Goal: Information Seeking & Learning: Learn about a topic

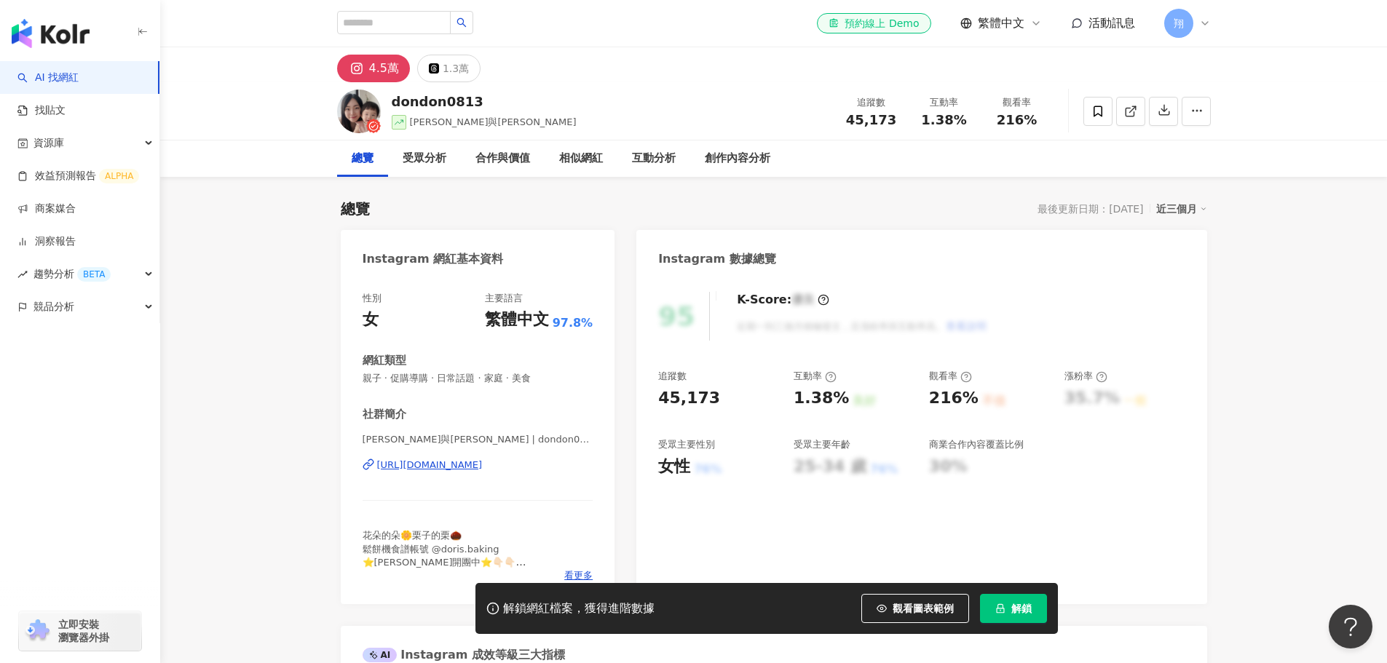
scroll to position [73, 0]
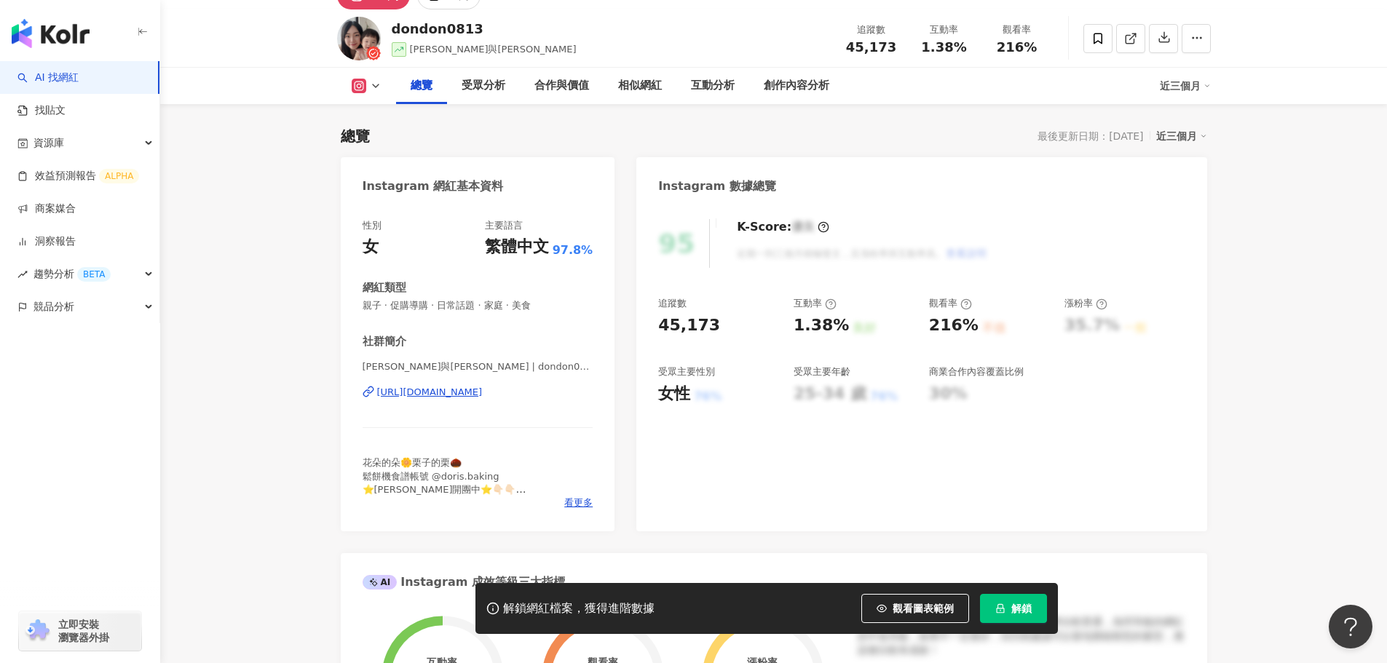
click at [416, 395] on div "[URL][DOMAIN_NAME]" at bounding box center [430, 392] width 106 height 13
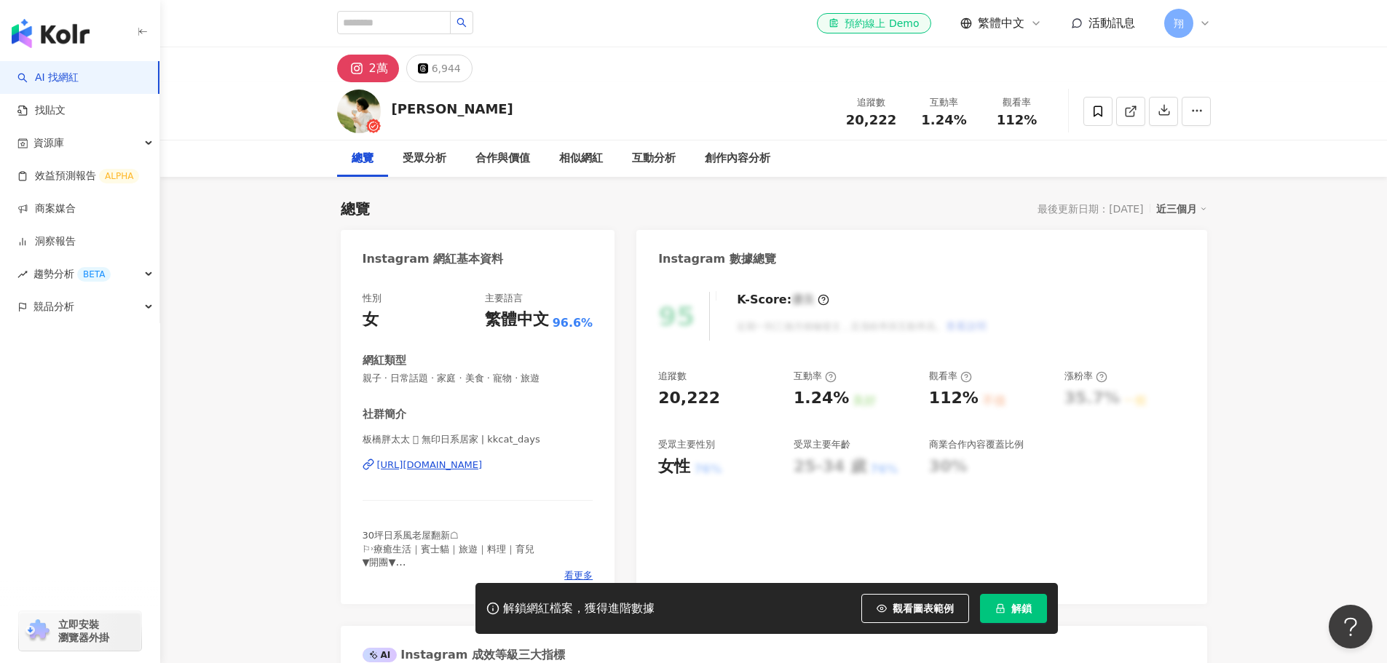
click at [483, 467] on div "https://www.instagram.com/kkcat_days/" at bounding box center [430, 465] width 106 height 13
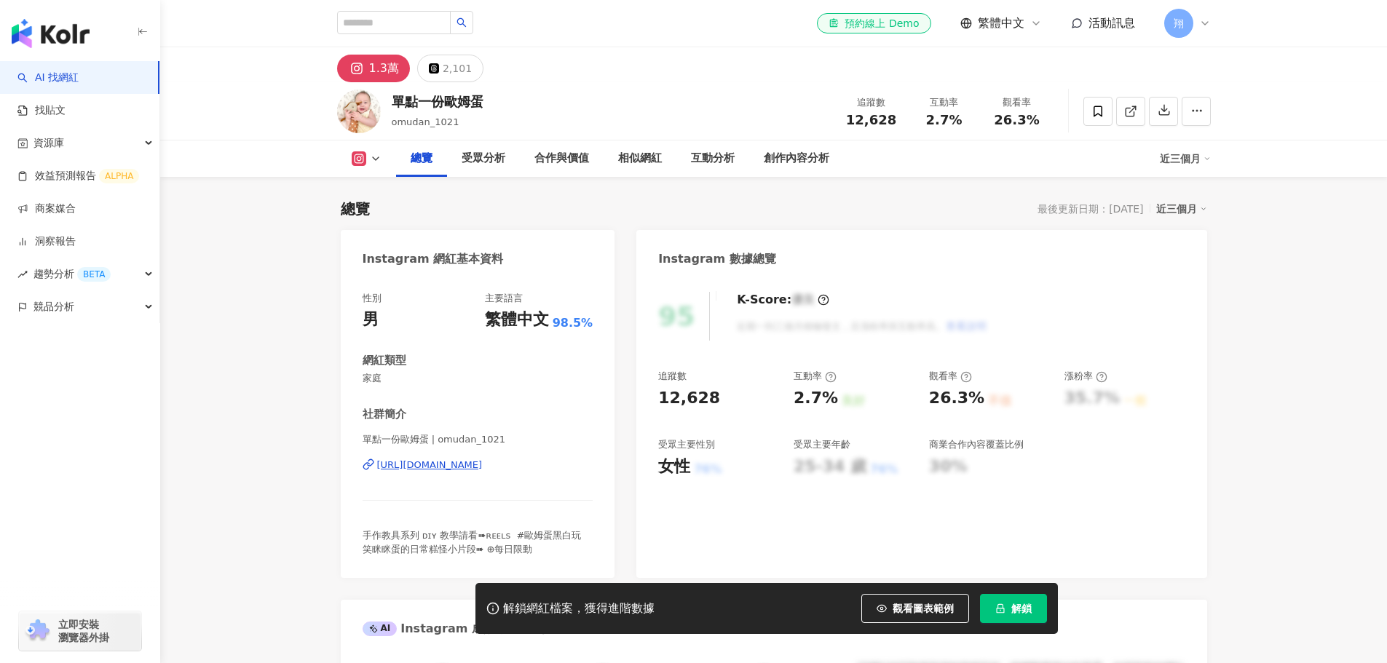
click at [450, 463] on div "https://www.instagram.com/omudan_1021/" at bounding box center [430, 465] width 106 height 13
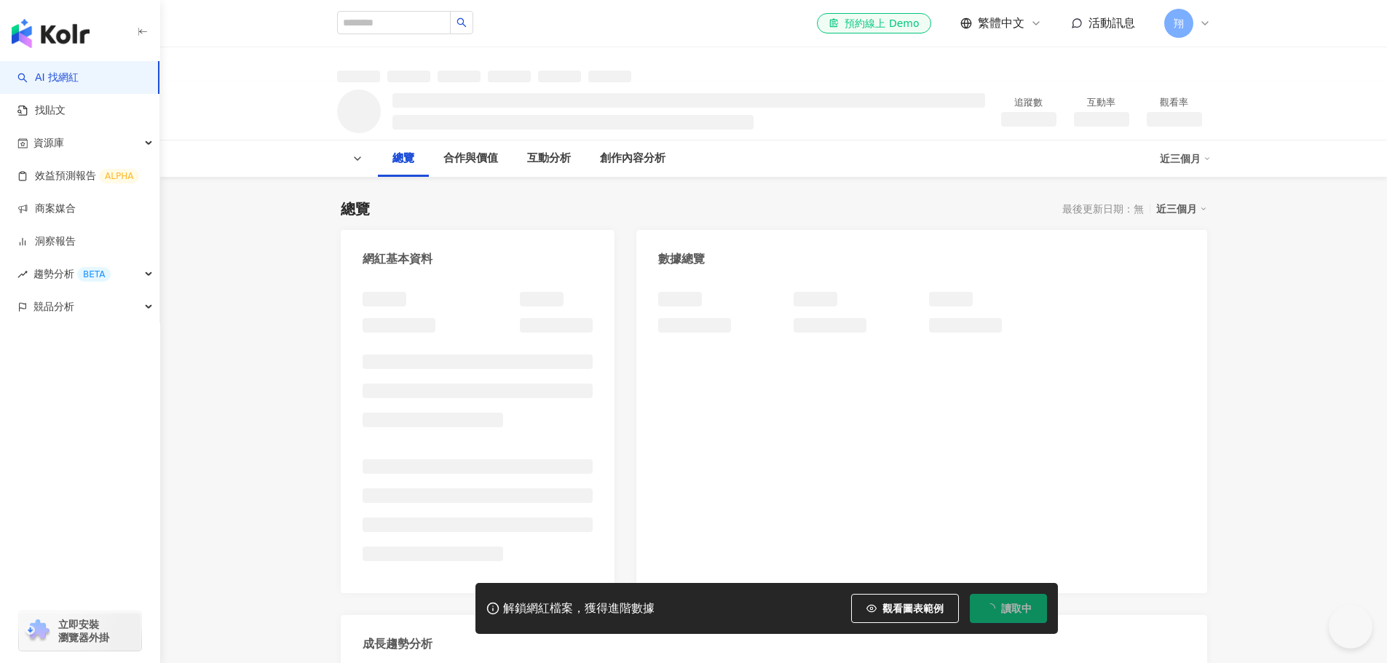
drag, startPoint x: 0, startPoint y: 0, endPoint x: 330, endPoint y: 396, distance: 515.5
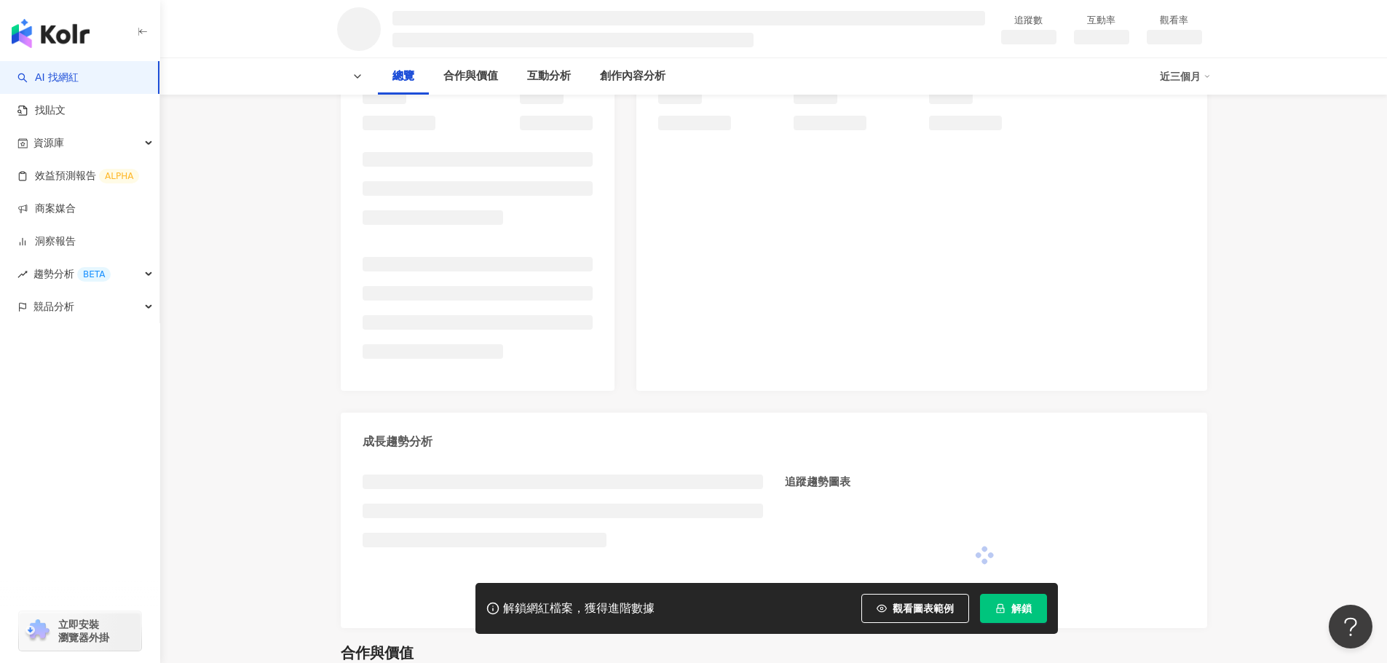
scroll to position [218, 0]
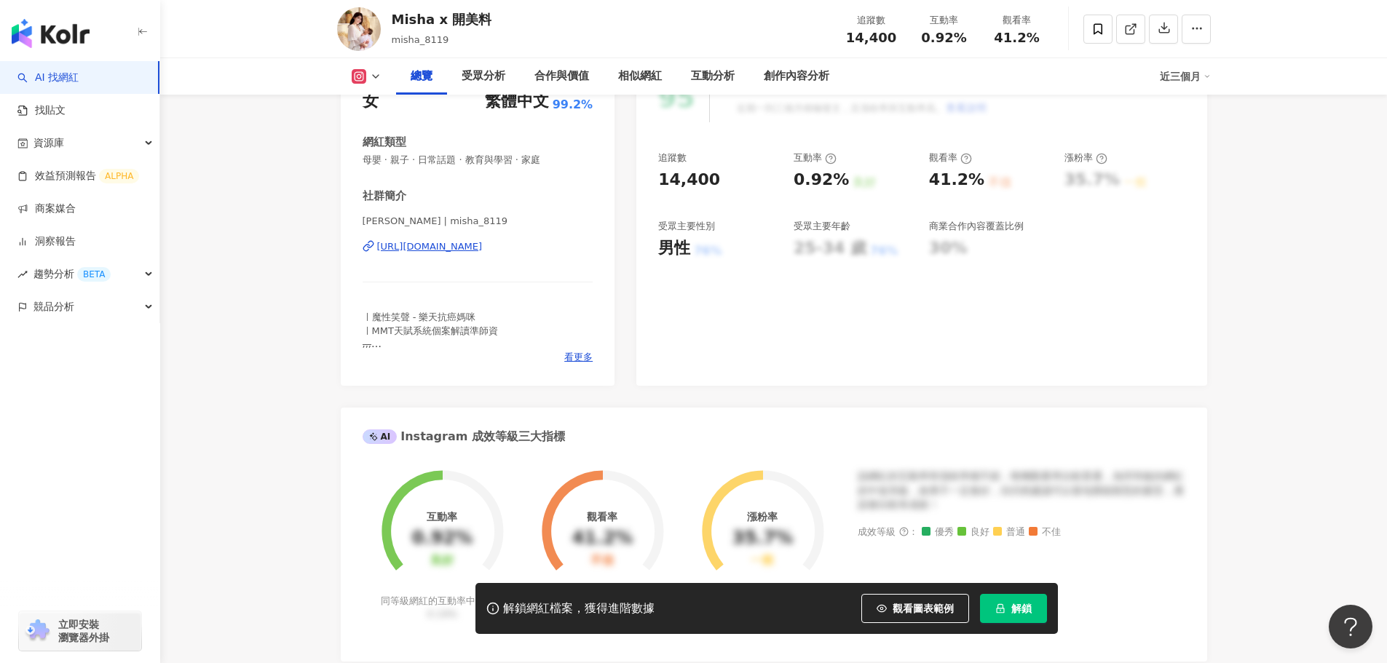
click at [476, 253] on div "https://www.instagram.com/misha_8119/" at bounding box center [430, 246] width 106 height 13
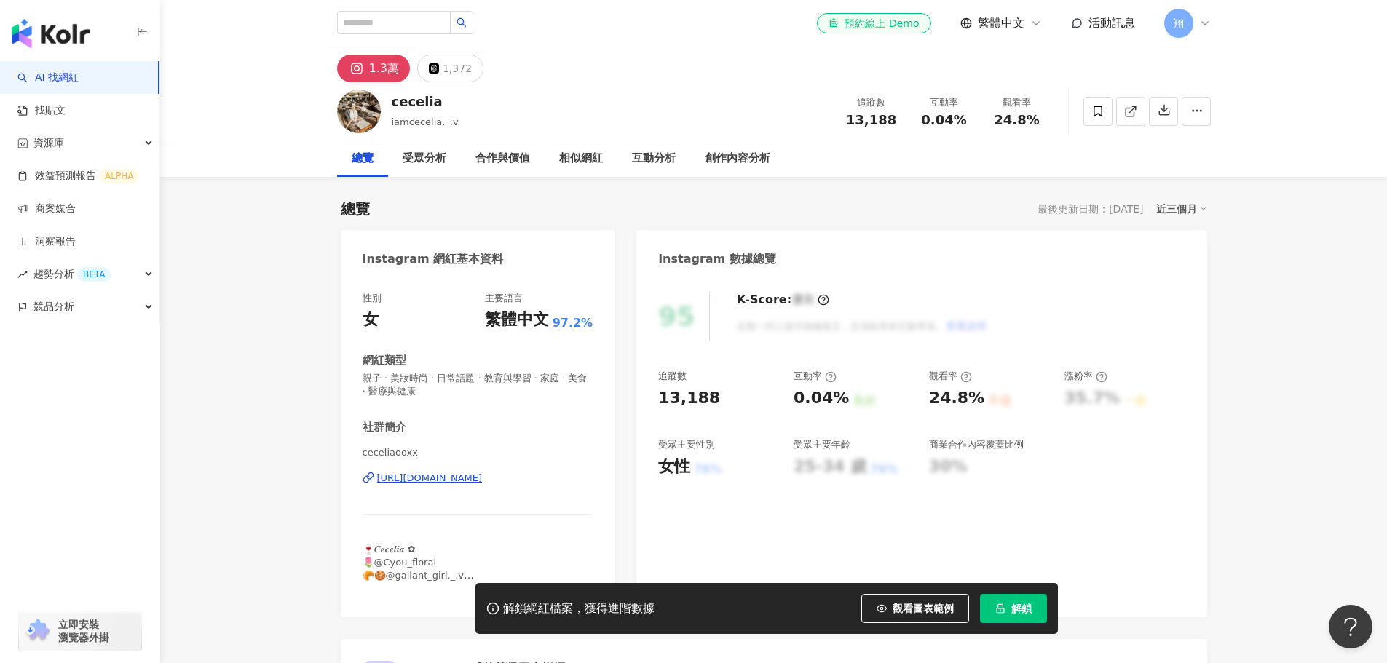
drag, startPoint x: 479, startPoint y: 477, endPoint x: 599, endPoint y: 380, distance: 154.3
click at [479, 477] on div "https://www.instagram.com/ceceliaooxx/" at bounding box center [430, 478] width 106 height 13
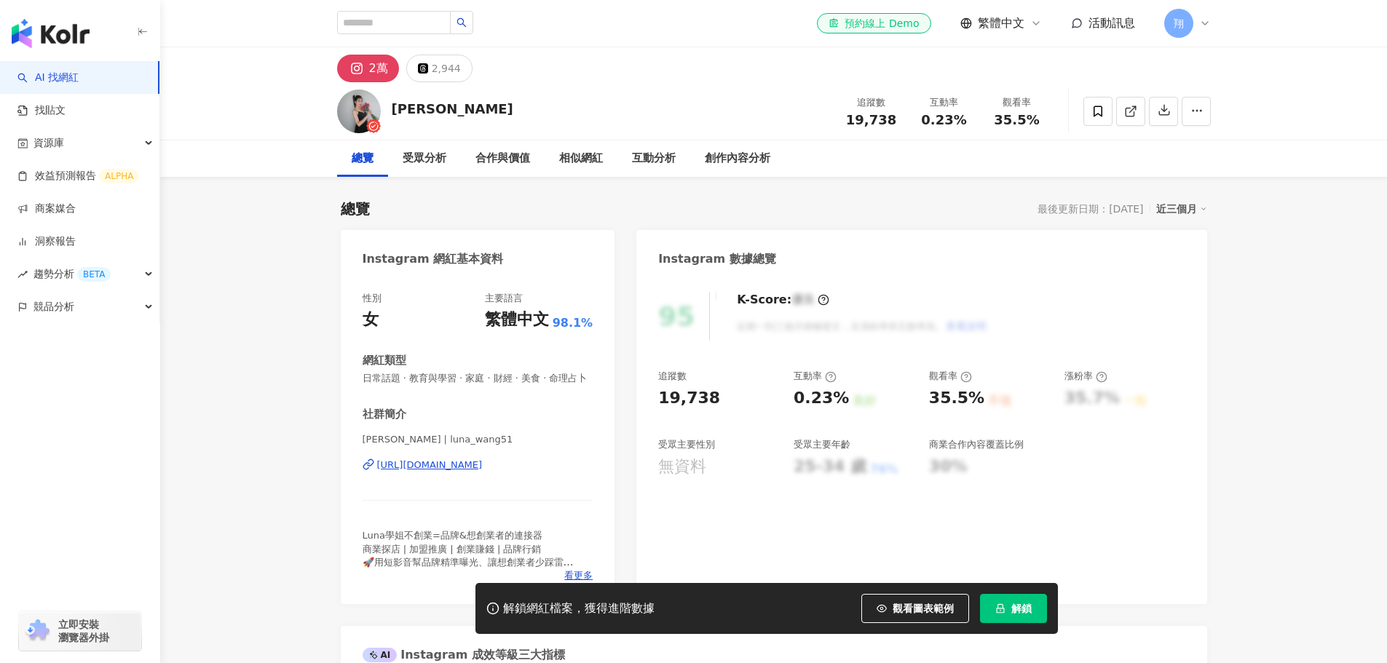
click at [483, 472] on div "https://www.instagram.com/luna_wang51/" at bounding box center [430, 465] width 106 height 13
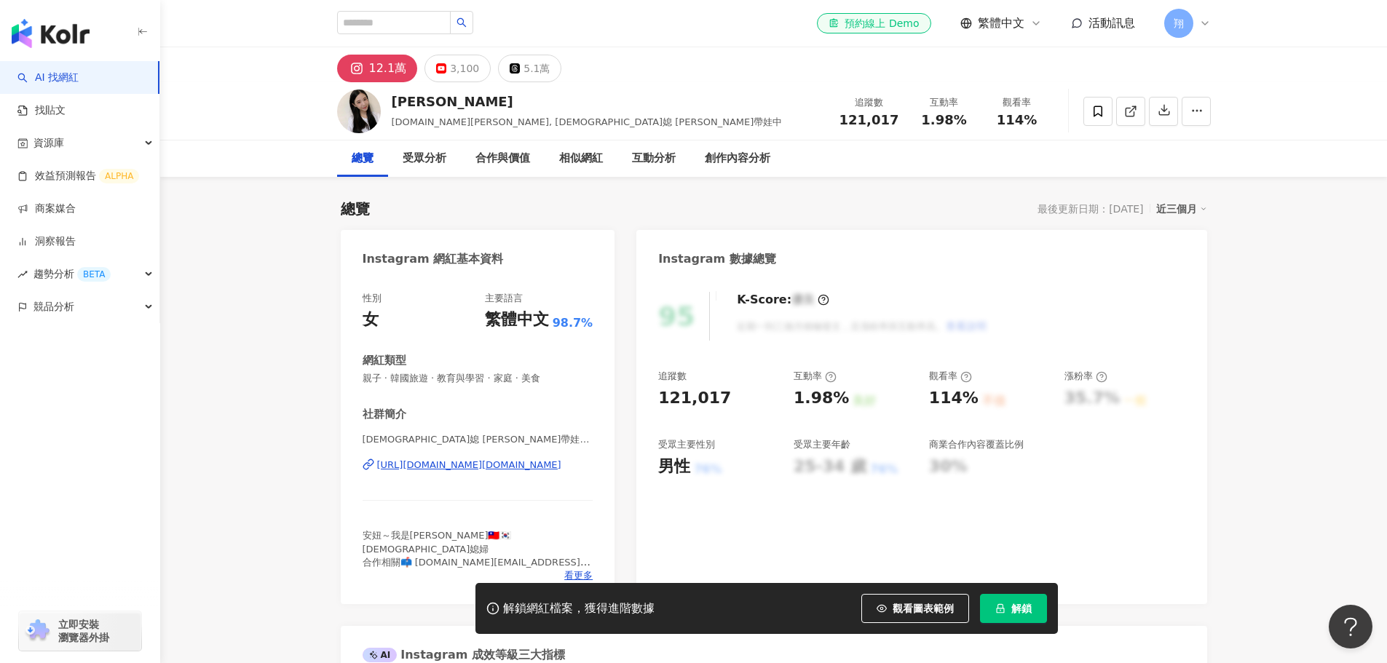
click at [485, 465] on div "[URL][DOMAIN_NAME][DOMAIN_NAME]" at bounding box center [469, 465] width 184 height 13
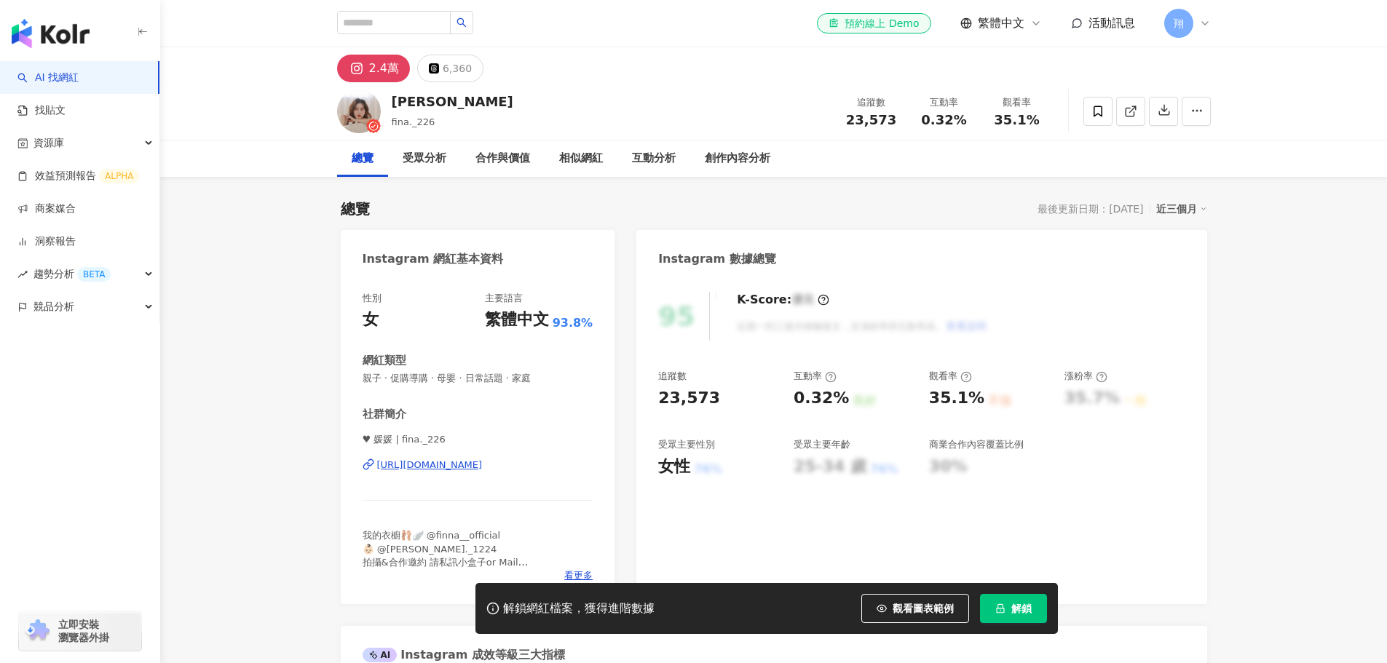
click at [483, 463] on div "[URL][DOMAIN_NAME]" at bounding box center [430, 465] width 106 height 13
drag, startPoint x: 422, startPoint y: 106, endPoint x: 386, endPoint y: 106, distance: 35.7
click at [386, 106] on div "[PERSON_NAME]._226 追蹤數 23,573 互動率 0.32% 觀看率 35.1%" at bounding box center [774, 111] width 932 height 58
copy div "[PERSON_NAME]"
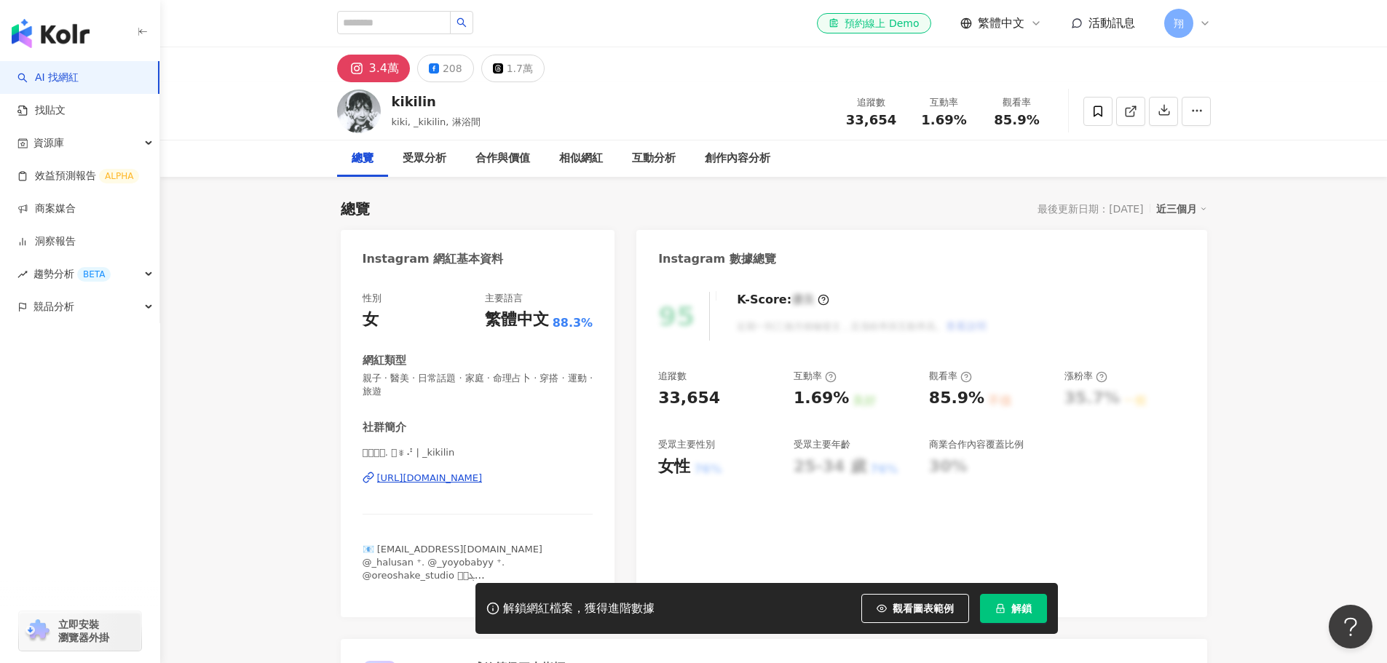
click at [454, 479] on div "[URL][DOMAIN_NAME]" at bounding box center [430, 478] width 106 height 13
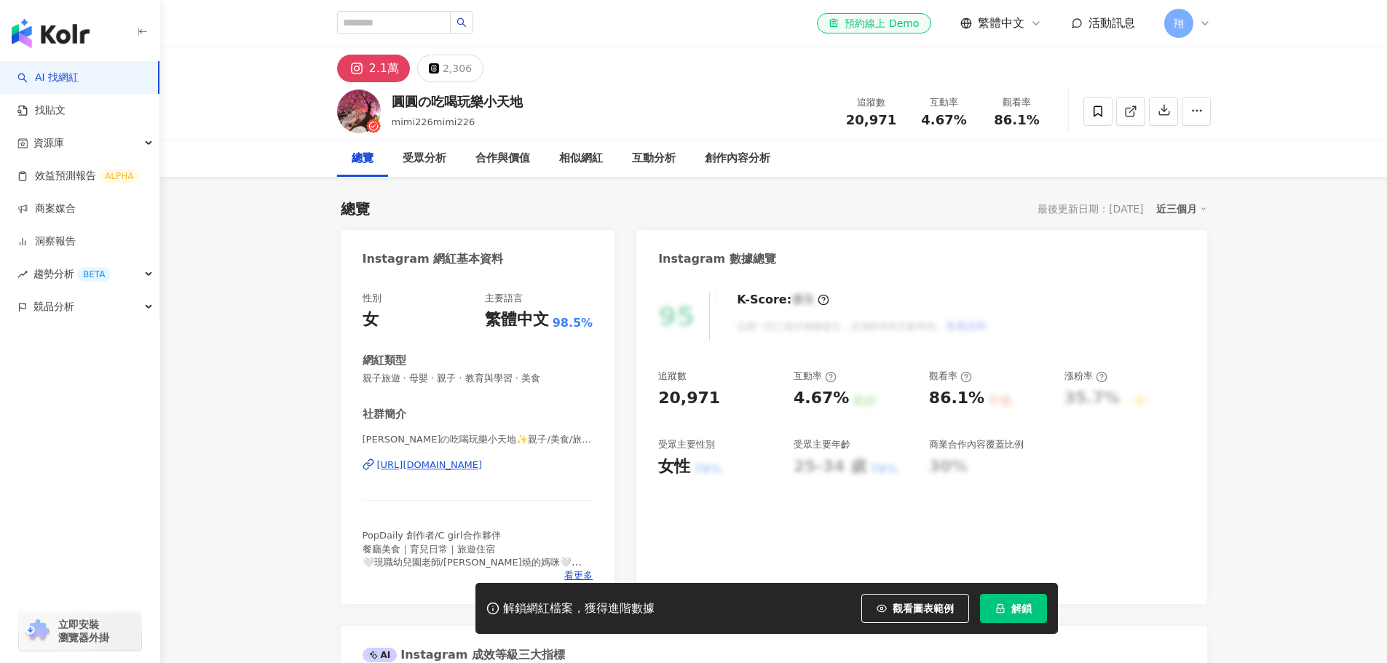
drag, startPoint x: 542, startPoint y: 467, endPoint x: 515, endPoint y: 517, distance: 57.4
click at [483, 467] on div "https://www.instagram.com/mimi226mimi226/" at bounding box center [430, 465] width 106 height 13
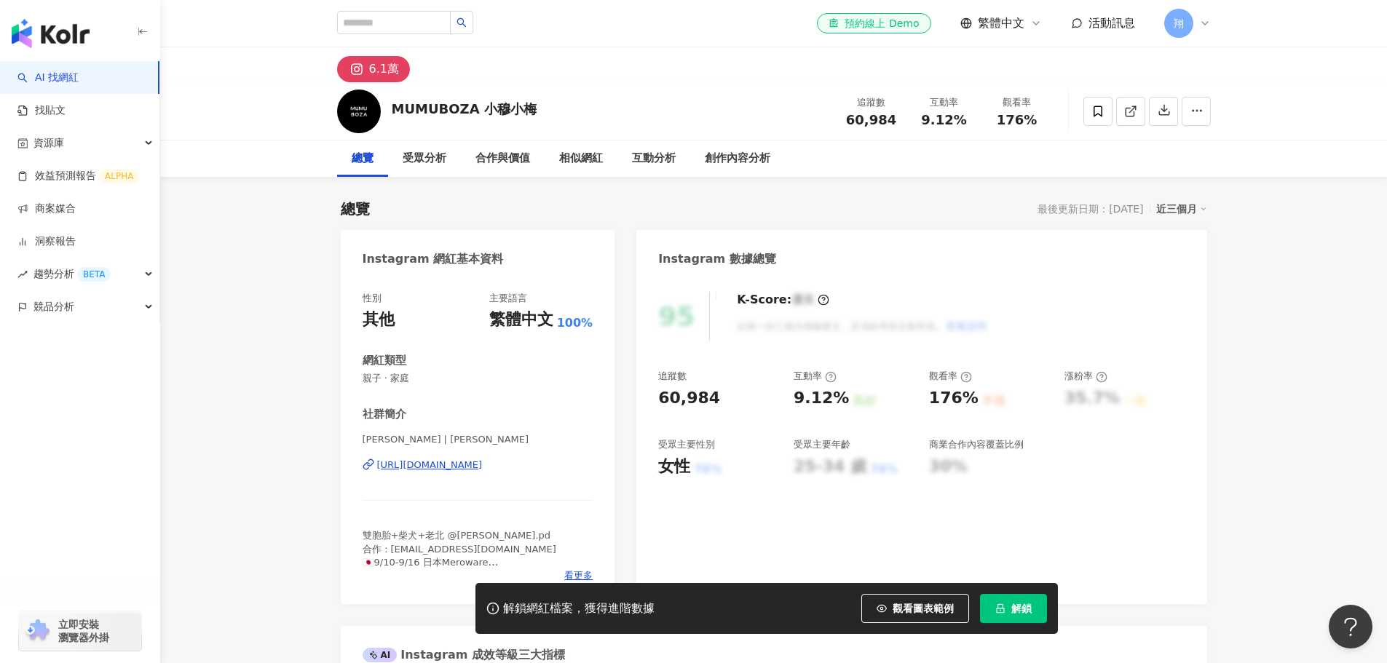
click at [456, 459] on div "https://www.instagram.com/mumuboza/" at bounding box center [430, 465] width 106 height 13
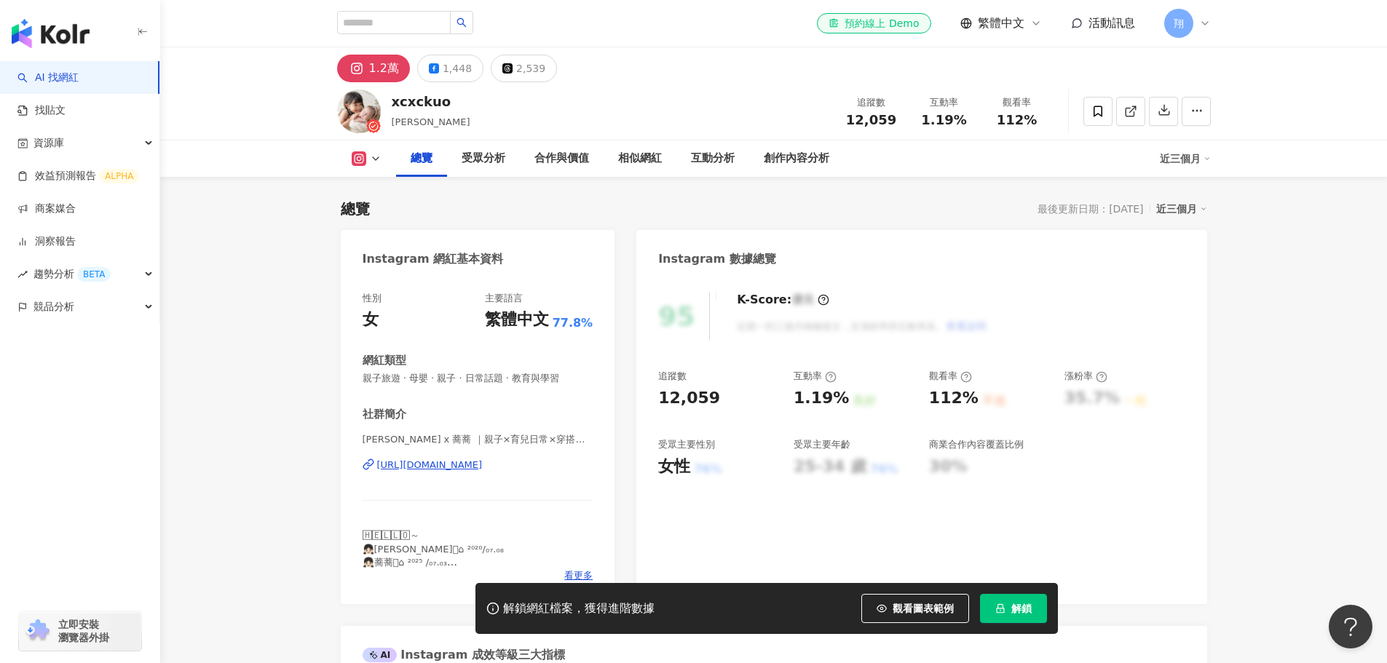
click at [443, 470] on div "https://www.instagram.com/xcxckuo/" at bounding box center [430, 465] width 106 height 13
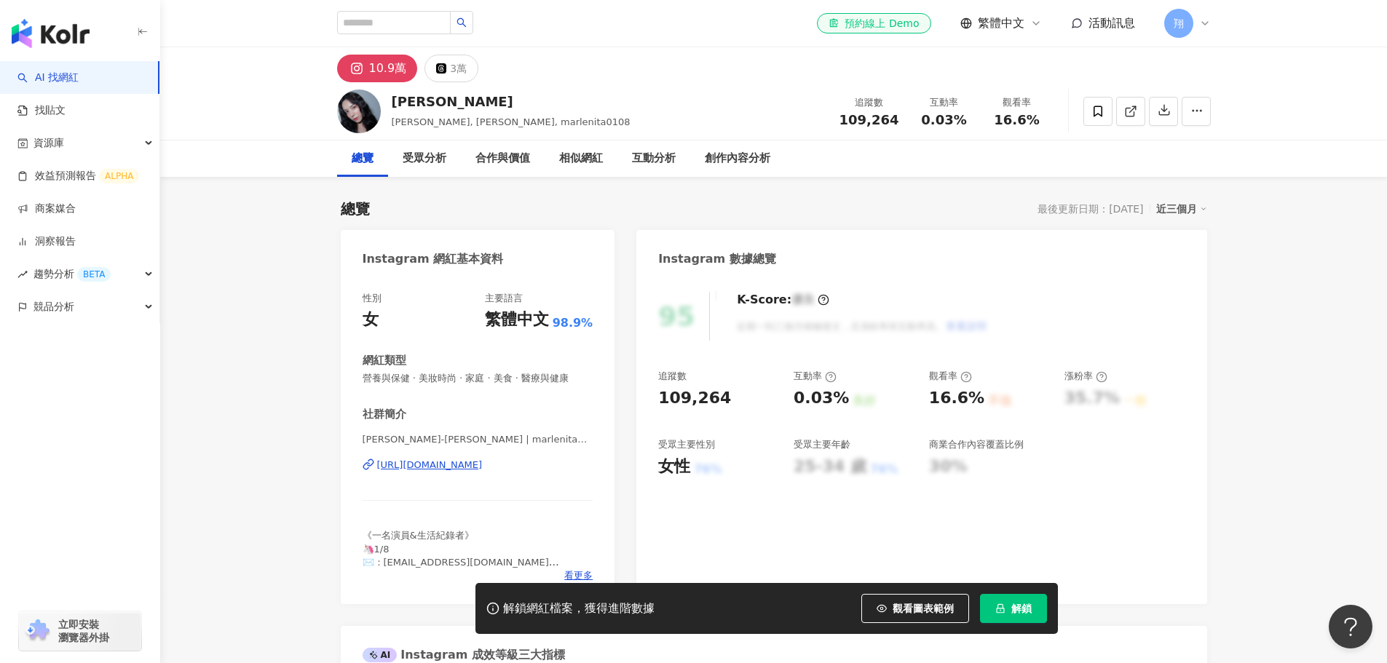
drag, startPoint x: 433, startPoint y: 415, endPoint x: 443, endPoint y: 463, distance: 49.1
click at [443, 463] on div "https://www.instagram.com/marlenita0108/" at bounding box center [430, 465] width 106 height 13
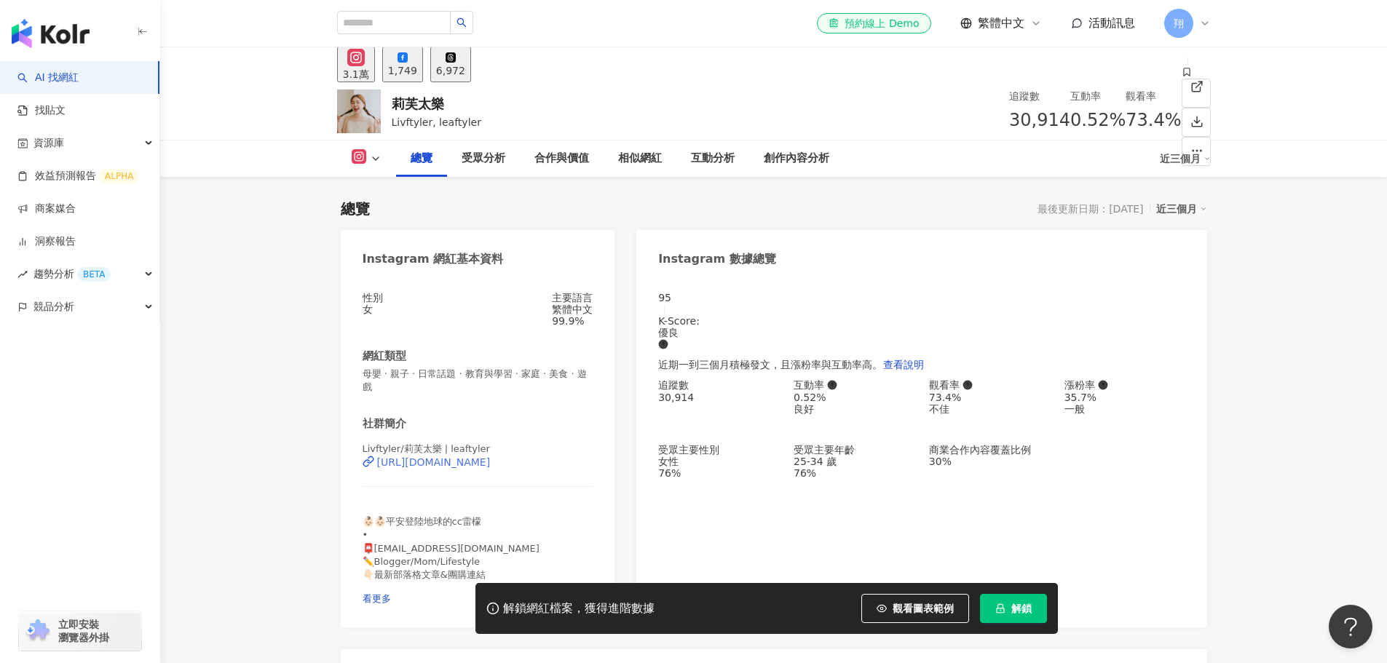
scroll to position [73, 0]
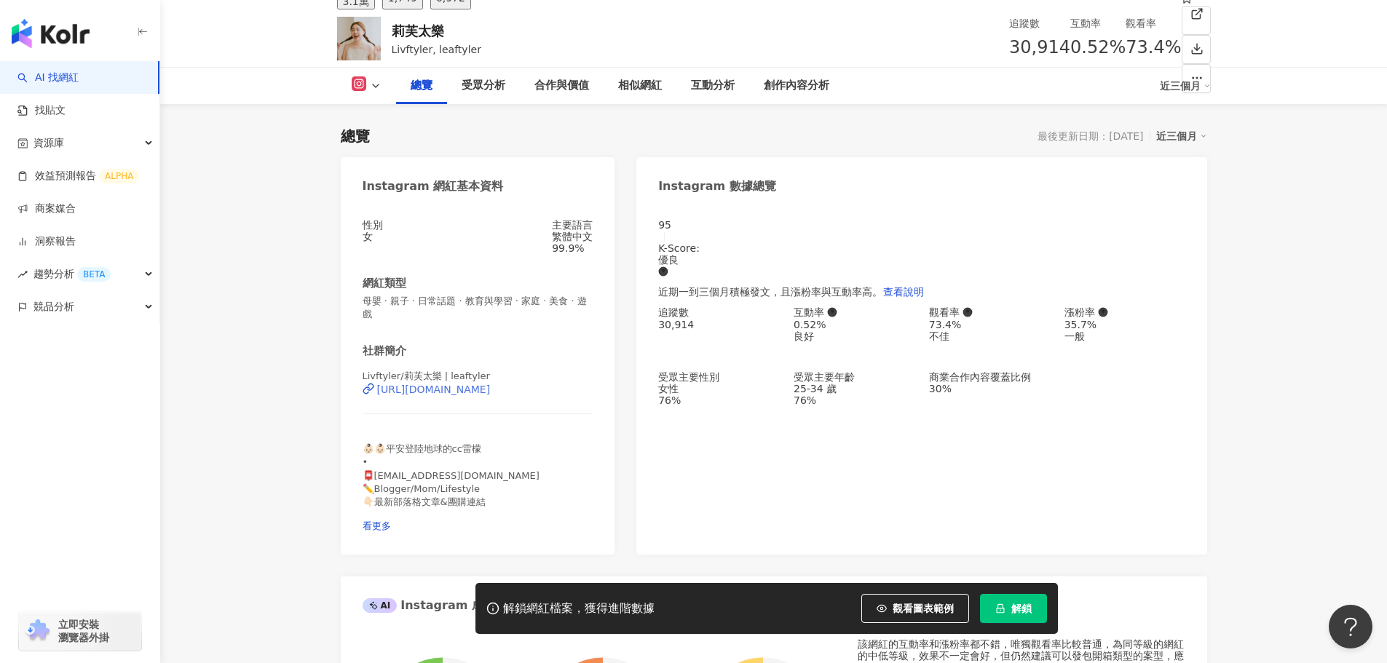
click at [491, 395] on div "https://www.instagram.com/leaftyler/" at bounding box center [434, 390] width 114 height 12
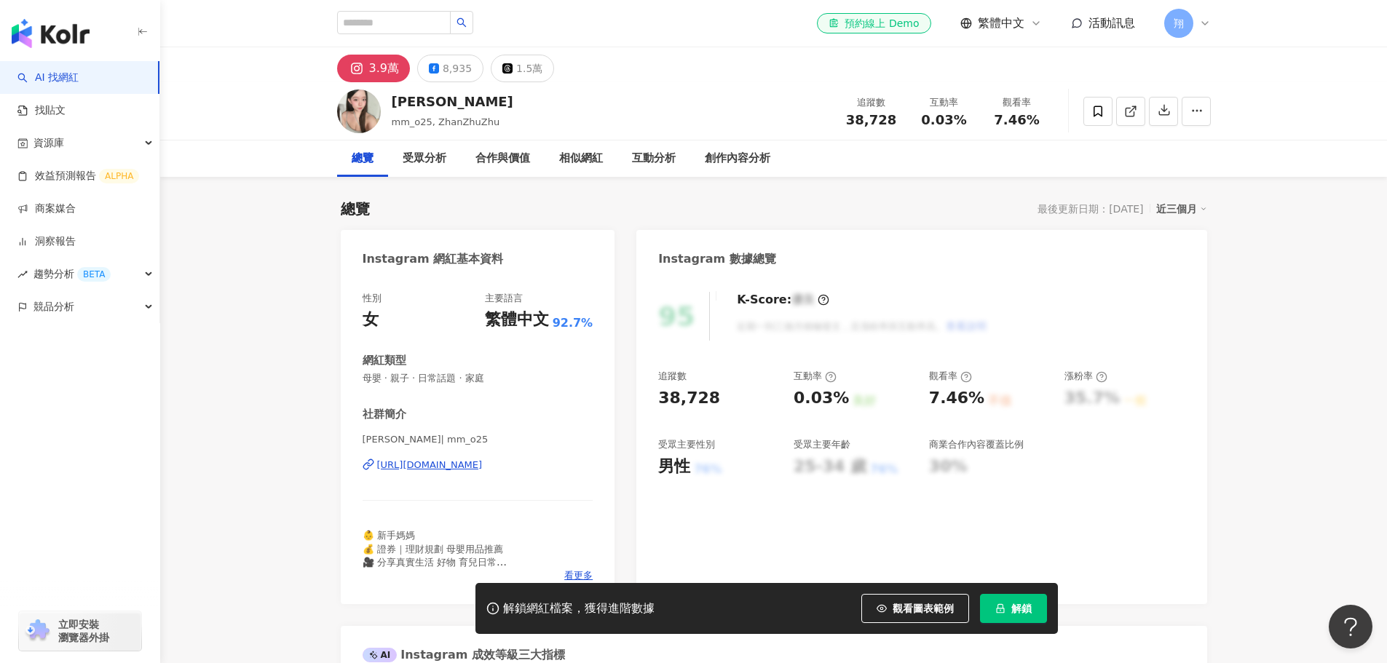
click at [483, 466] on div "[URL][DOMAIN_NAME]" at bounding box center [430, 465] width 106 height 13
